Goal: Transaction & Acquisition: Book appointment/travel/reservation

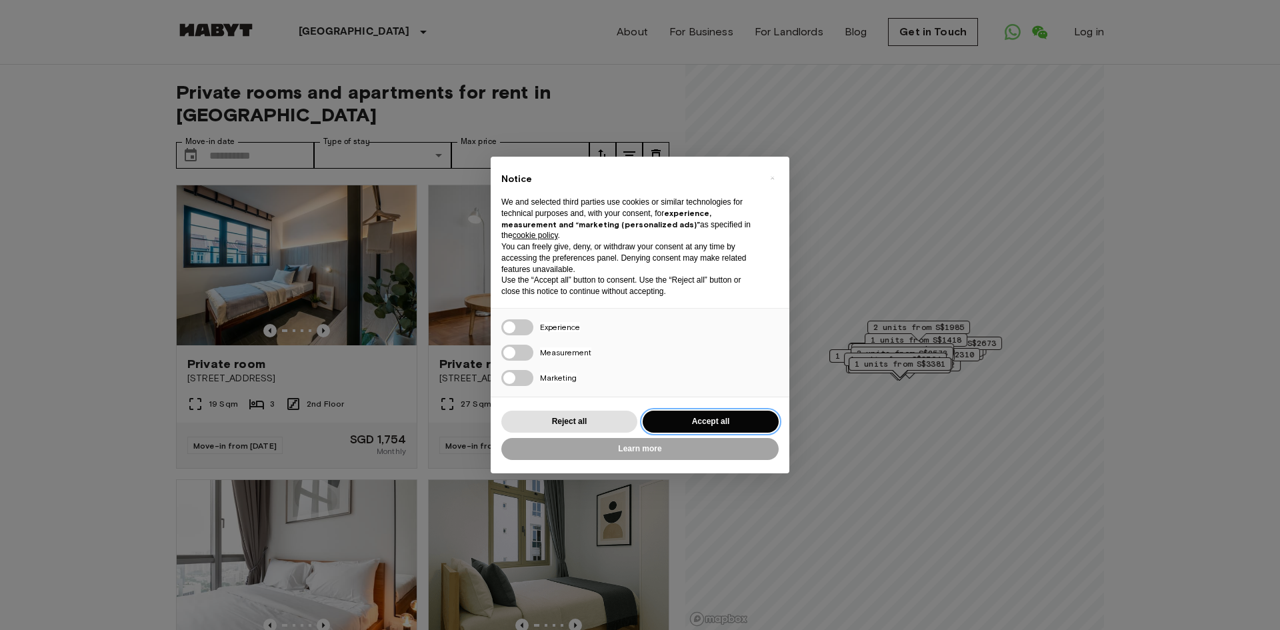
click at [703, 420] on button "Accept all" at bounding box center [711, 422] width 136 height 22
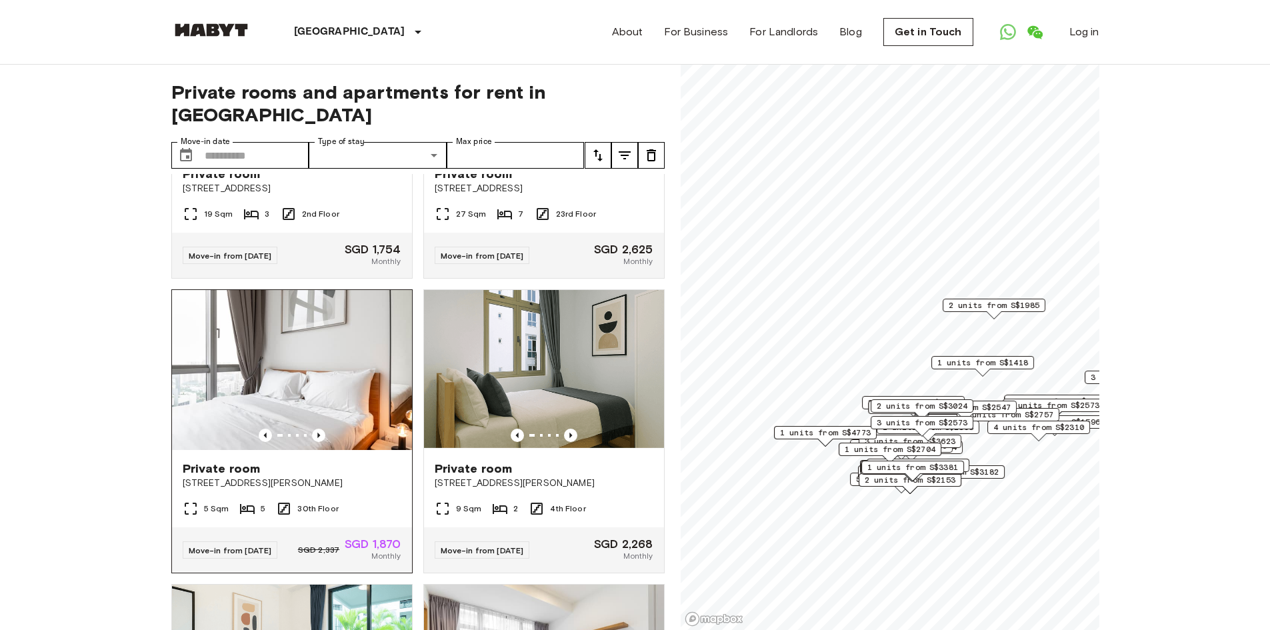
scroll to position [267, 0]
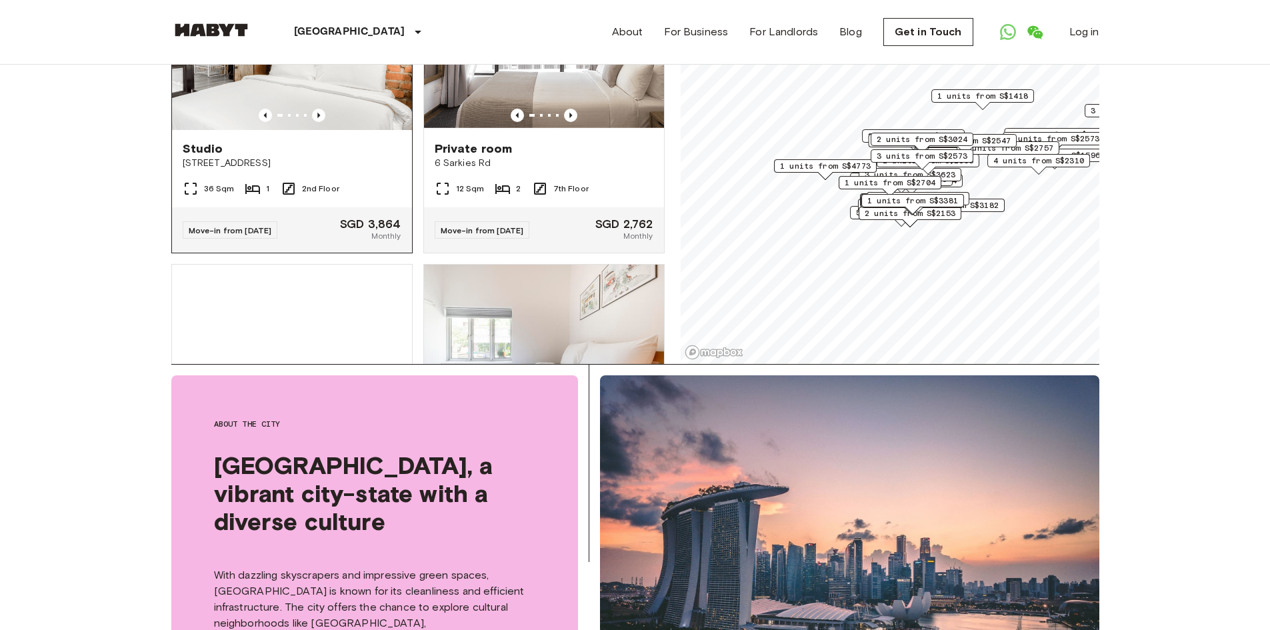
scroll to position [4654, 0]
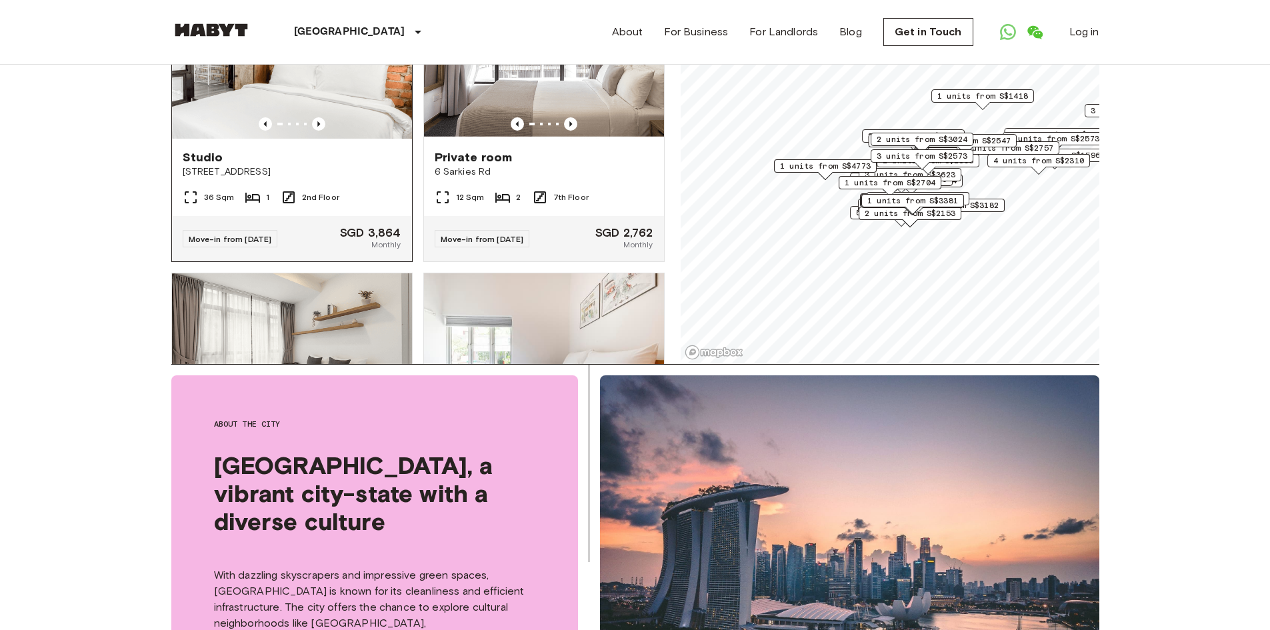
click at [291, 139] on img at bounding box center [292, 59] width 240 height 160
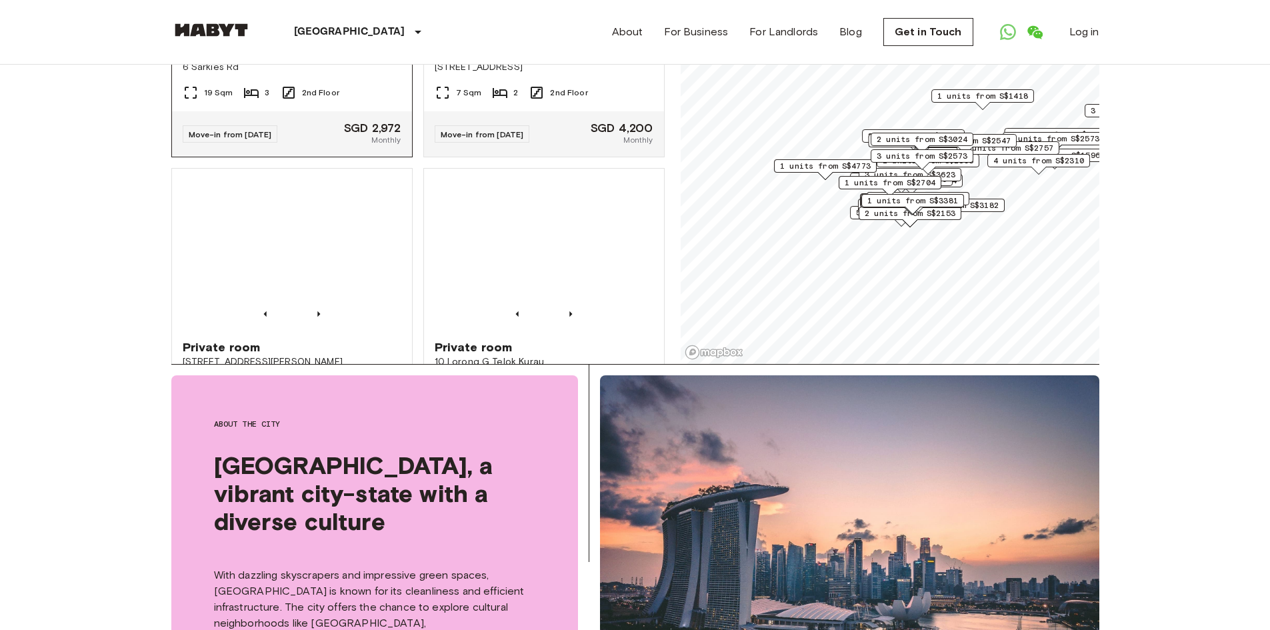
scroll to position [5054, 0]
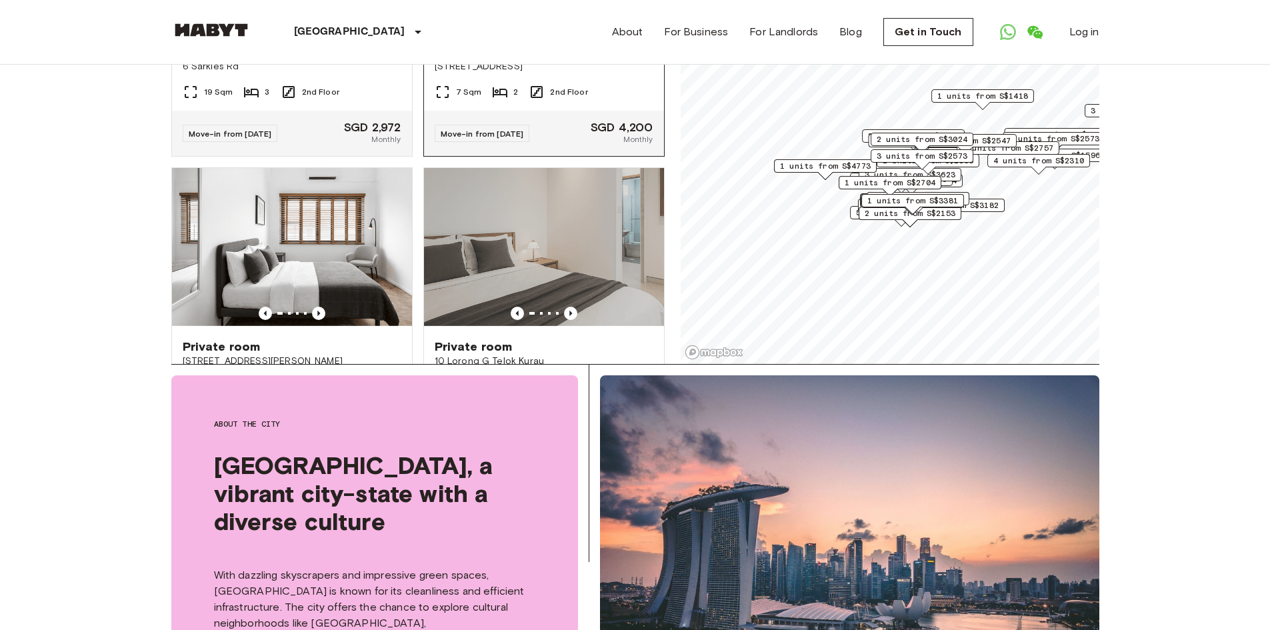
click at [564, 25] on icon "Previous image" at bounding box center [570, 18] width 13 height 13
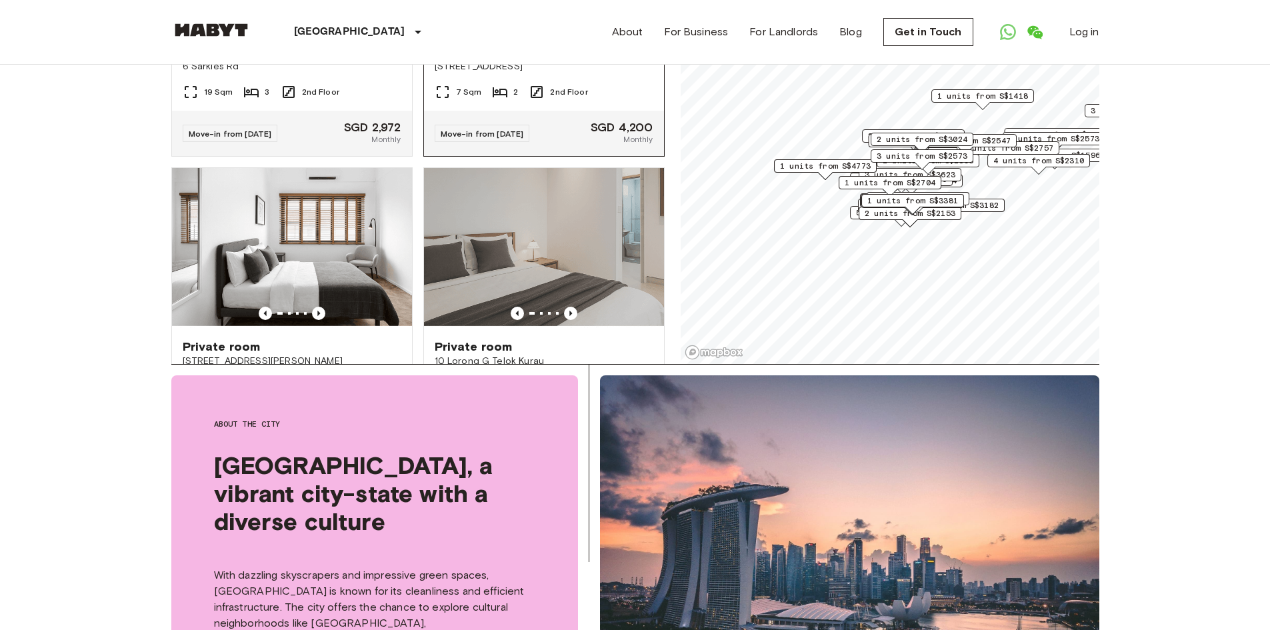
click at [564, 25] on icon "Previous image" at bounding box center [570, 18] width 13 height 13
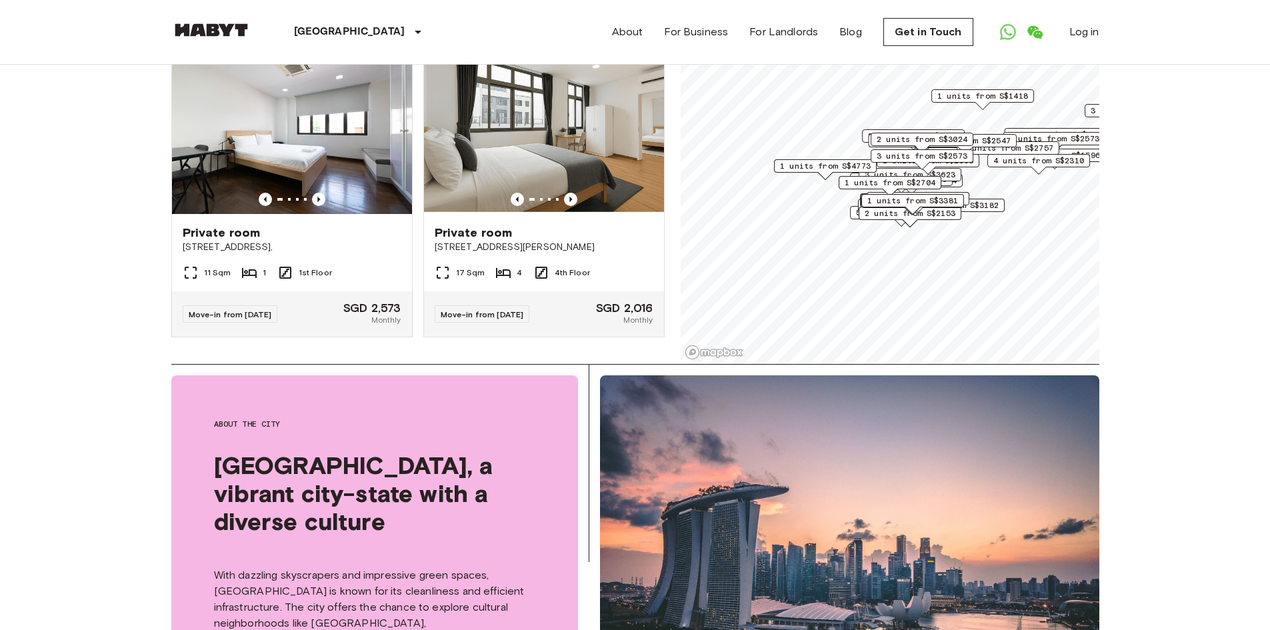
scroll to position [5587, 0]
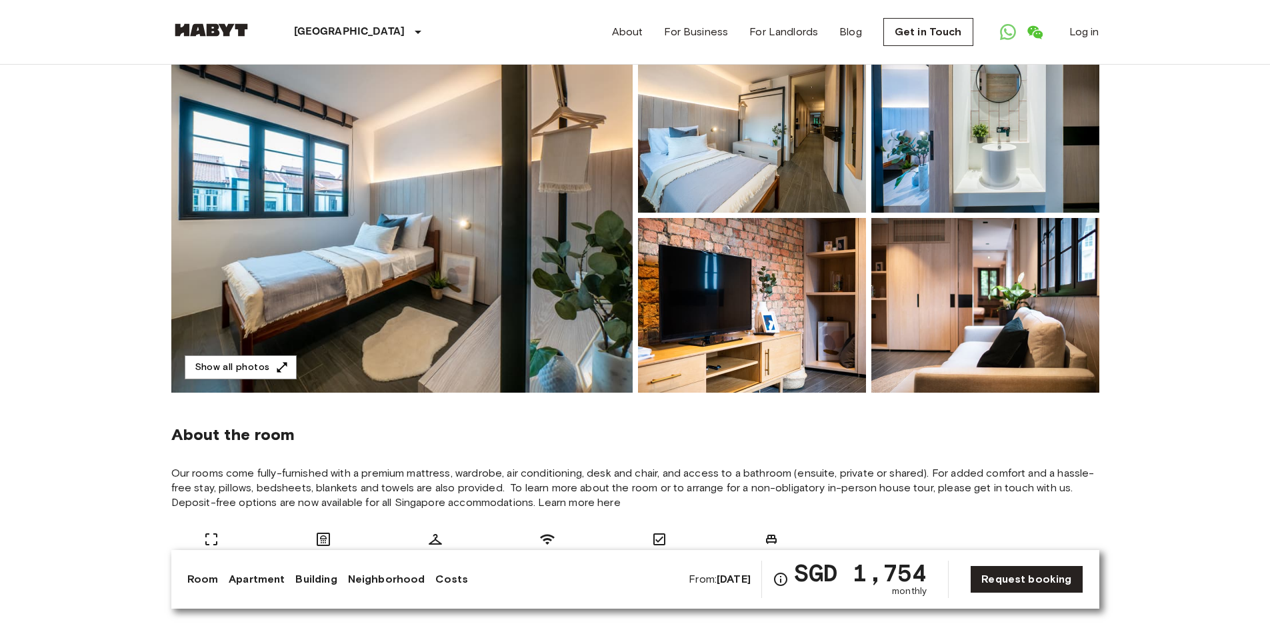
scroll to position [267, 0]
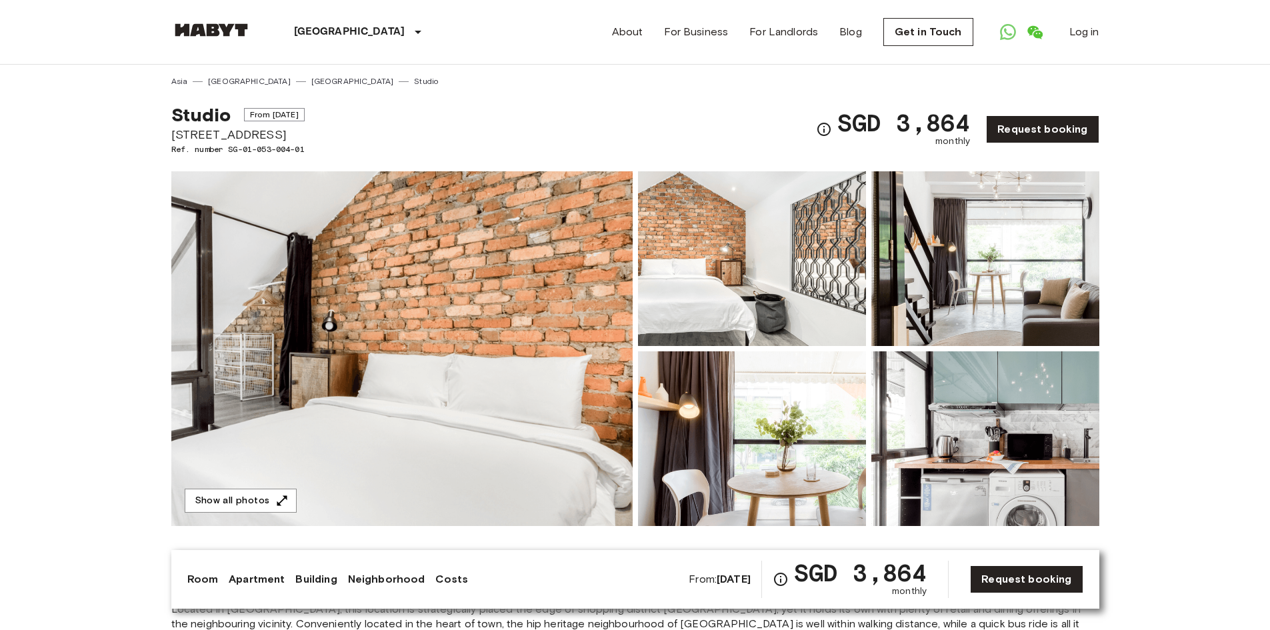
click at [1003, 282] on img at bounding box center [985, 258] width 228 height 175
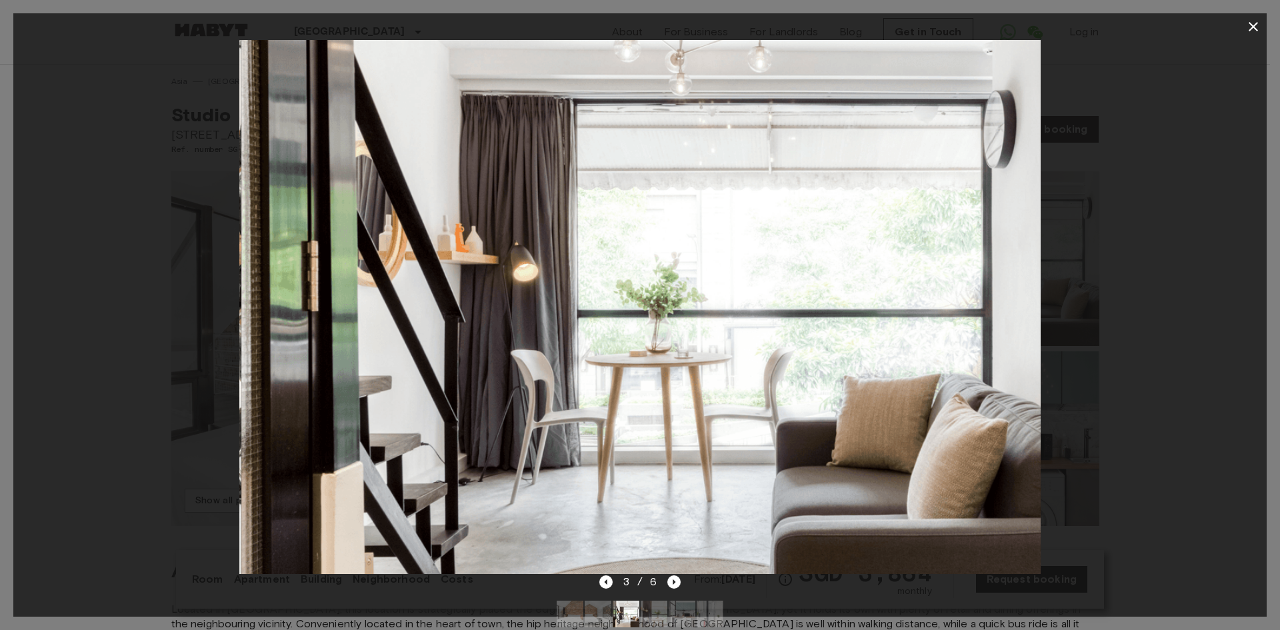
click at [1110, 335] on div at bounding box center [639, 307] width 1253 height 534
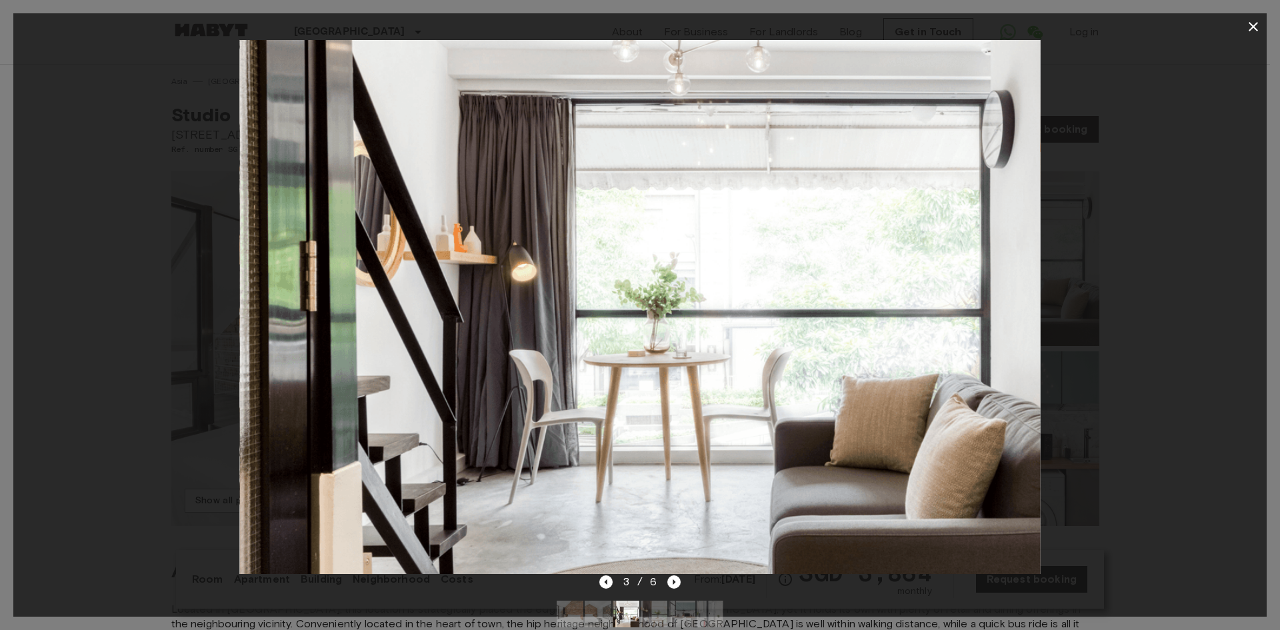
click at [1144, 226] on div at bounding box center [639, 307] width 1253 height 534
click at [1257, 27] on icon "button" at bounding box center [1253, 27] width 16 height 16
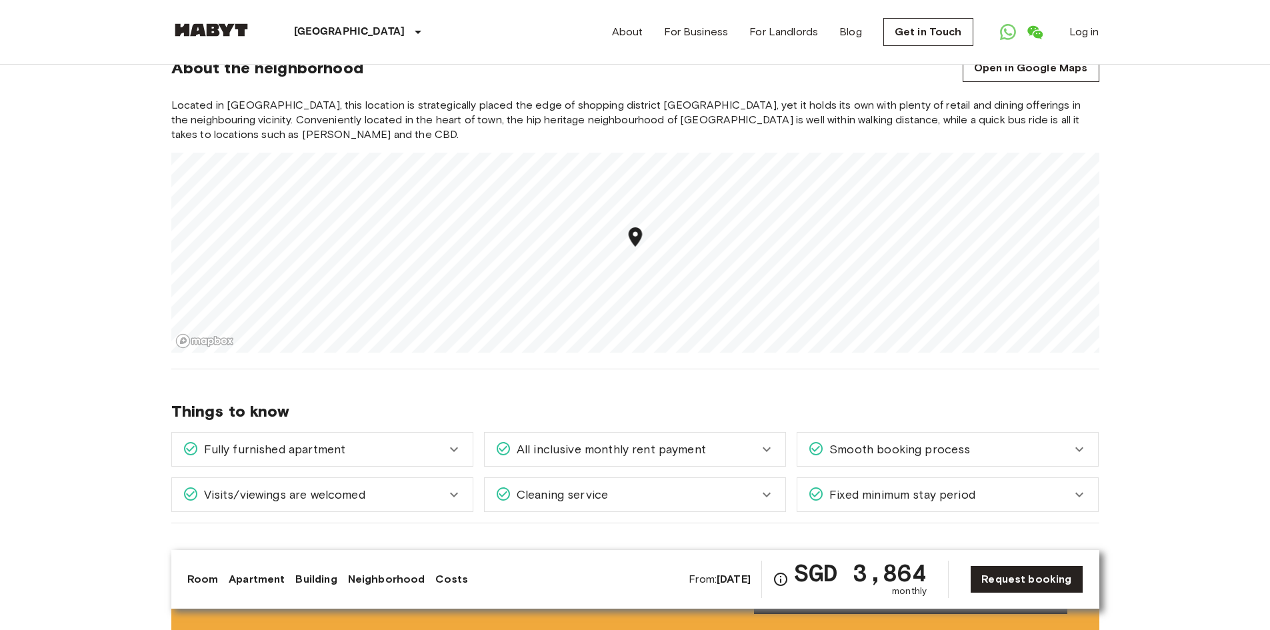
scroll to position [533, 0]
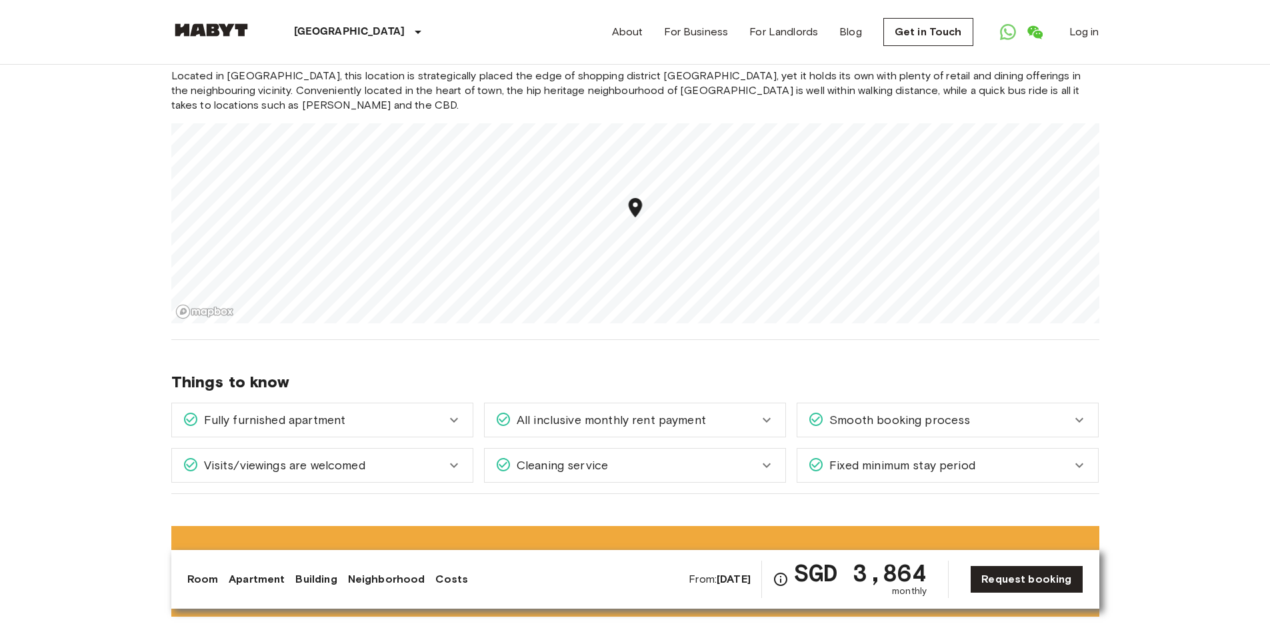
click at [679, 415] on span "All inclusive monthly rent payment" at bounding box center [608, 419] width 195 height 17
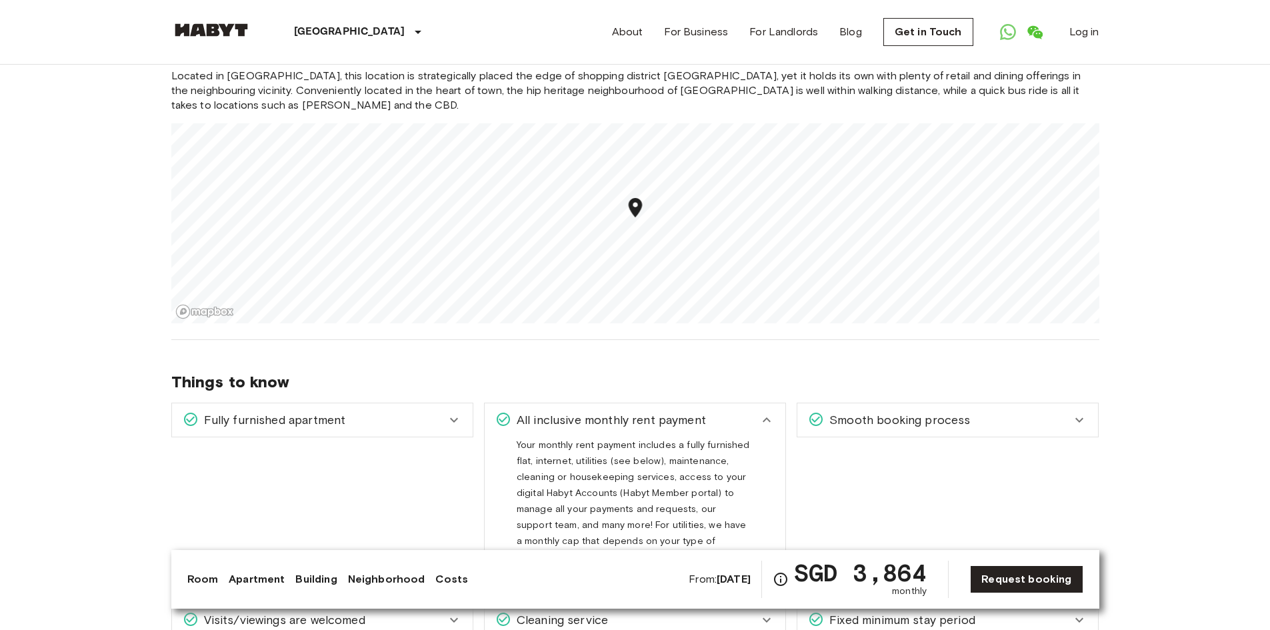
click at [681, 414] on span "All inclusive monthly rent payment" at bounding box center [608, 419] width 195 height 17
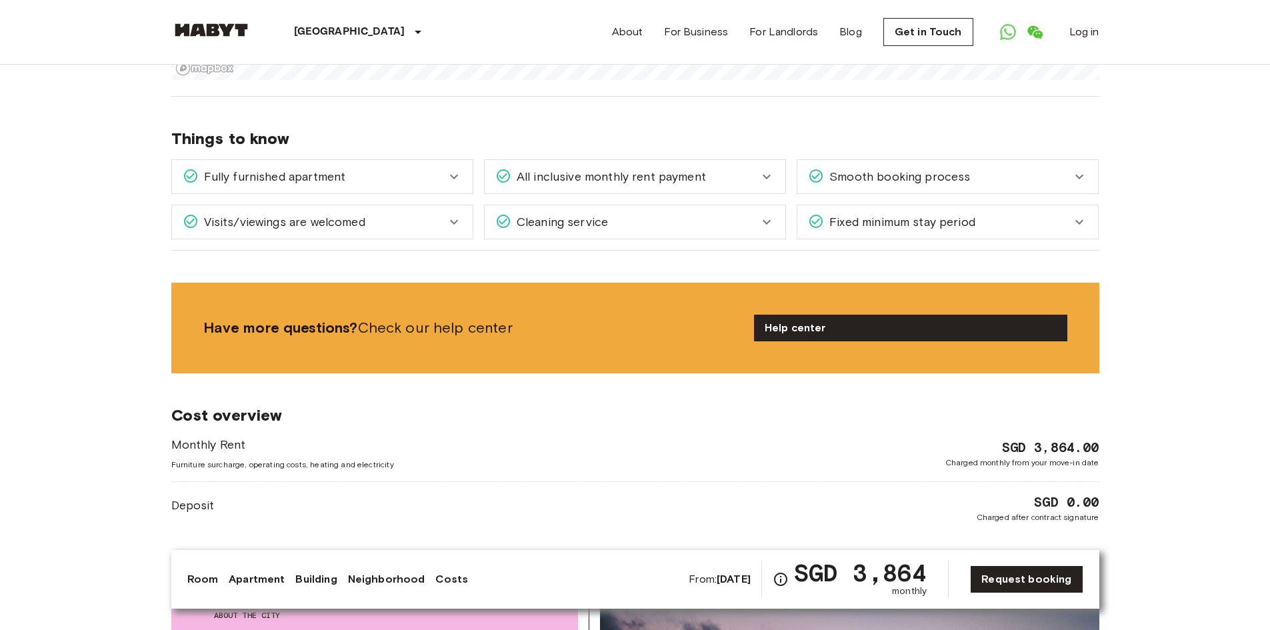
scroll to position [800, 0]
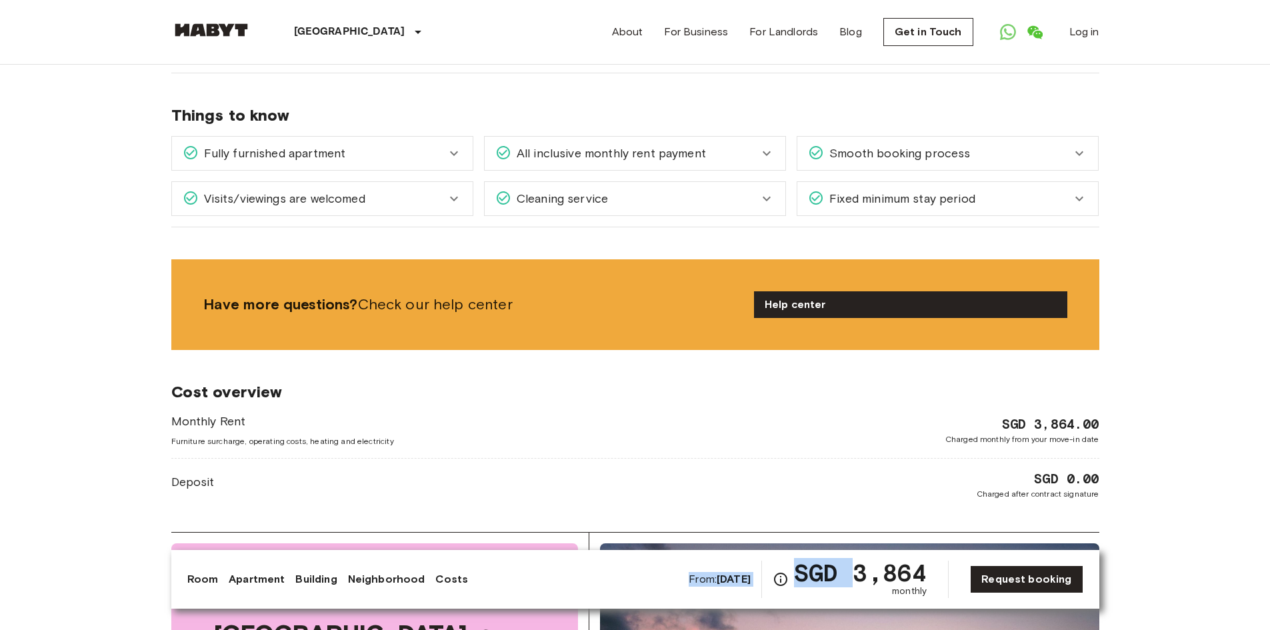
drag, startPoint x: 942, startPoint y: 569, endPoint x: 864, endPoint y: 557, distance: 79.5
click at [864, 557] on div "Room Apartment Building Neighborhood Costs From: Nov 21 2025 SGD 3,864 monthly …" at bounding box center [635, 579] width 928 height 59
copy div "From: Nov 21 2025 SGD"
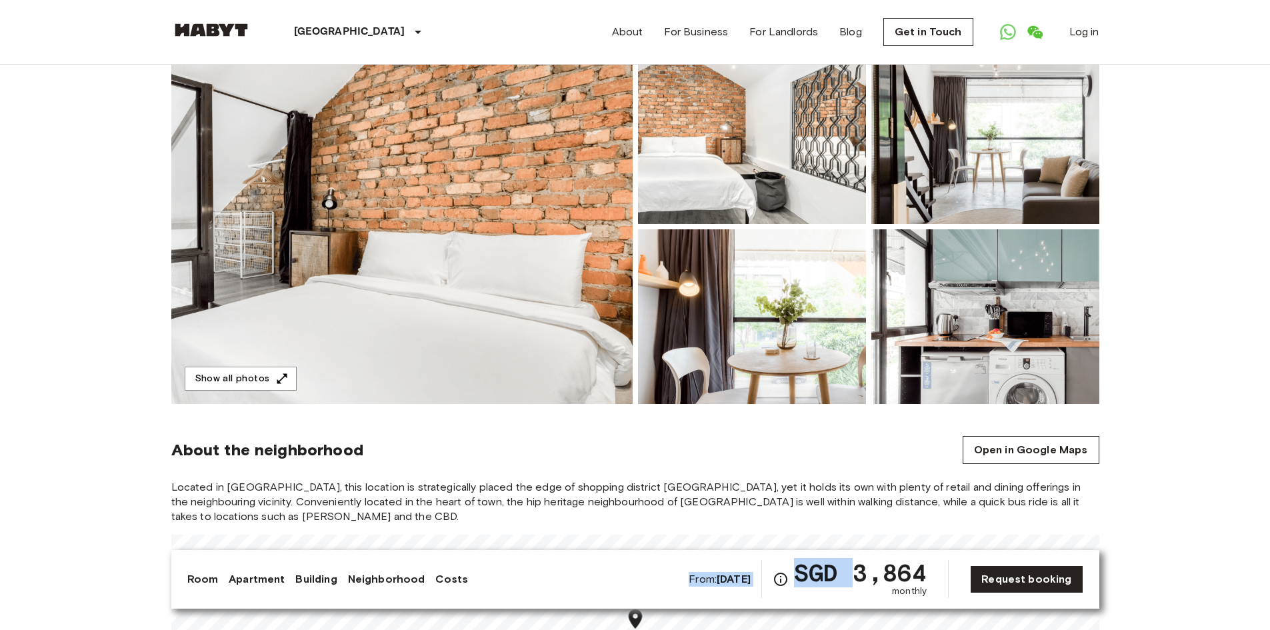
scroll to position [0, 0]
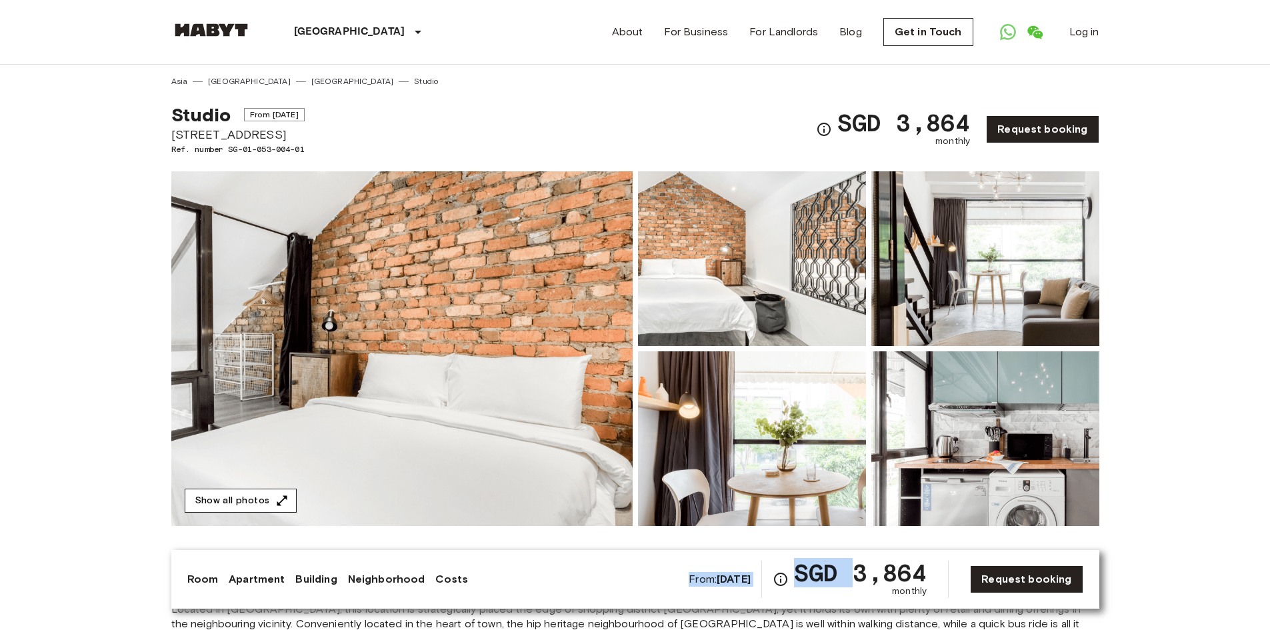
click at [268, 498] on button "Show all photos" at bounding box center [241, 501] width 112 height 25
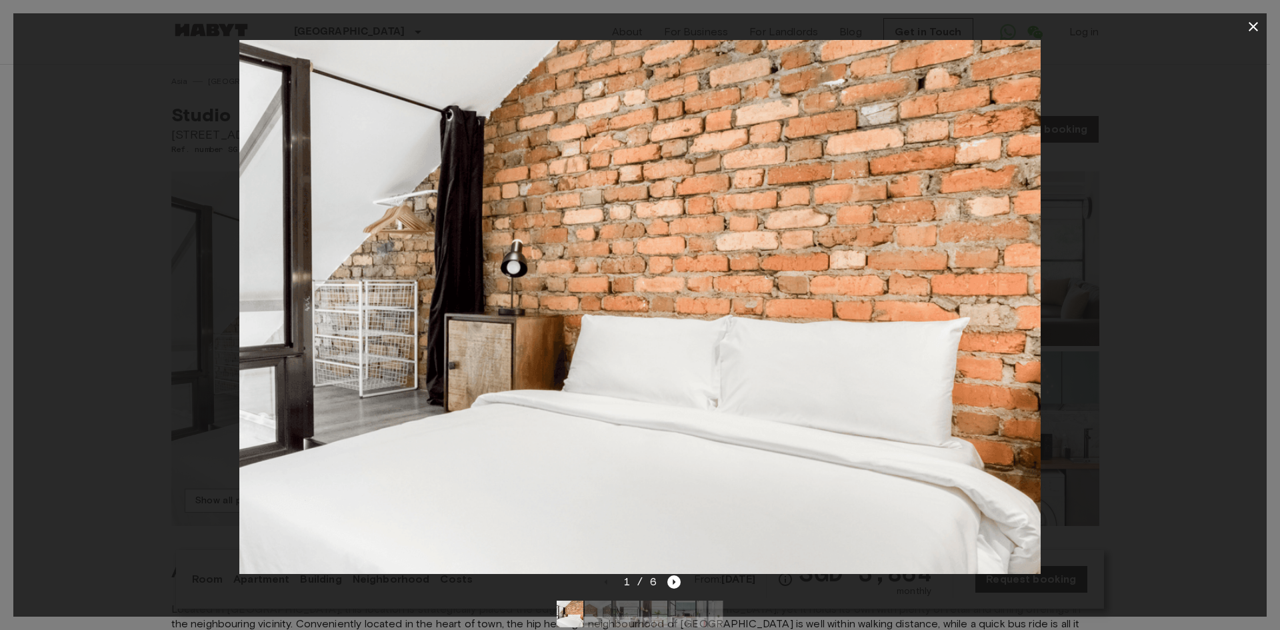
click at [1172, 237] on div at bounding box center [639, 307] width 1253 height 534
click at [1128, 261] on div at bounding box center [639, 307] width 1253 height 534
click at [1252, 27] on icon "button" at bounding box center [1252, 26] width 9 height 9
